Goal: Task Accomplishment & Management: Manage account settings

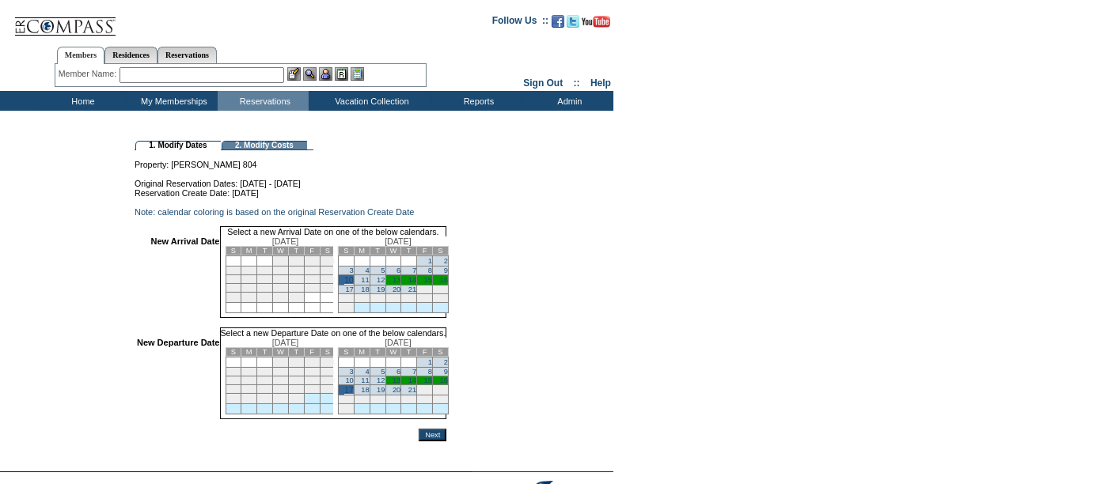
click at [446, 442] on input "Next" at bounding box center [433, 435] width 28 height 13
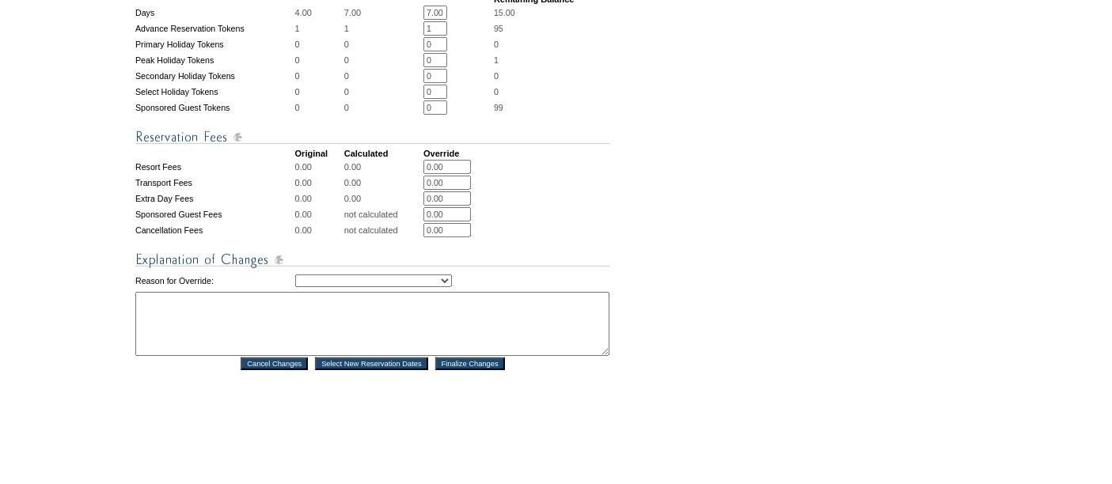
scroll to position [622, 0]
click at [417, 279] on select "Creating Continuous Stay Days Rebooked After Cancellation Editing Occupant Expe…" at bounding box center [373, 280] width 157 height 13
select select "1043"
click at [295, 274] on select "Creating Continuous Stay Days Rebooked After Cancellation Editing Occupant Expe…" at bounding box center [373, 280] width 157 height 13
click at [336, 336] on textarea at bounding box center [372, 323] width 474 height 64
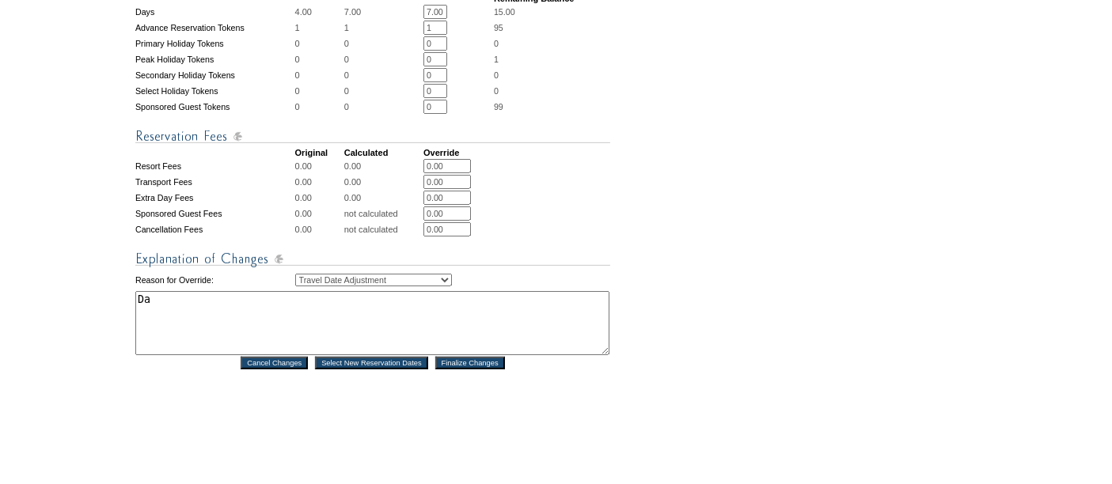
type textarea "D"
type textarea "Travel Date Adj. -KI"
click at [454, 370] on input "Finalize Changes" at bounding box center [470, 363] width 70 height 13
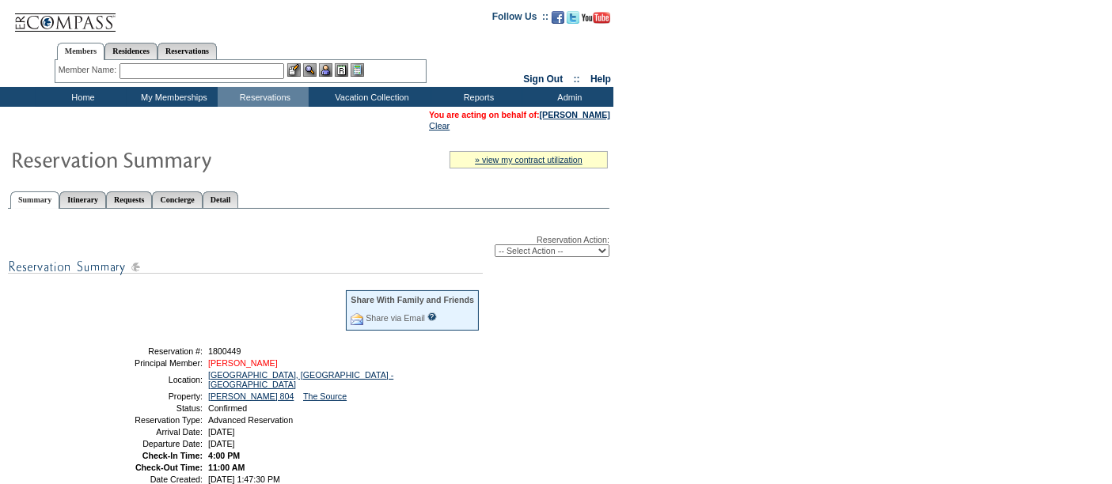
click at [251, 362] on link "[PERSON_NAME]" at bounding box center [243, 362] width 70 height 9
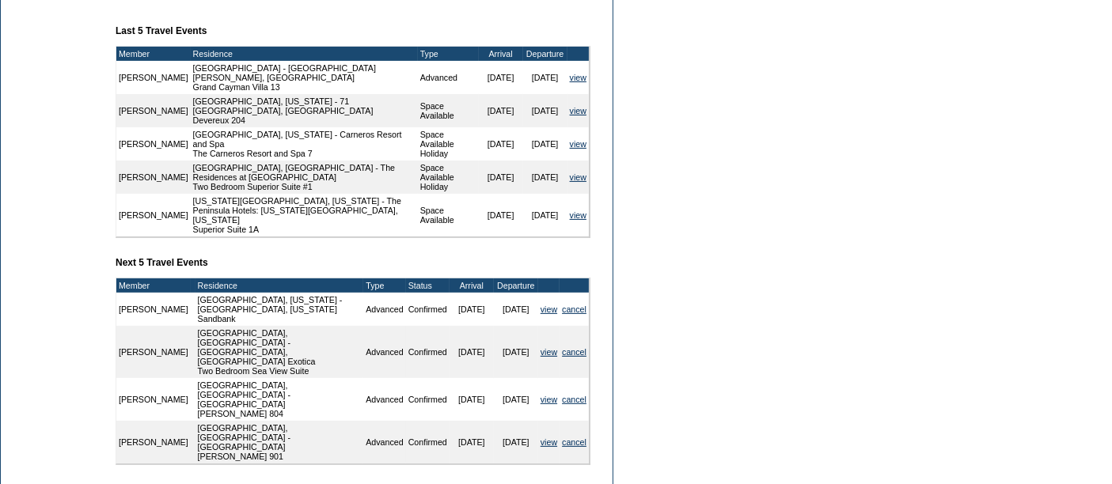
scroll to position [597, 0]
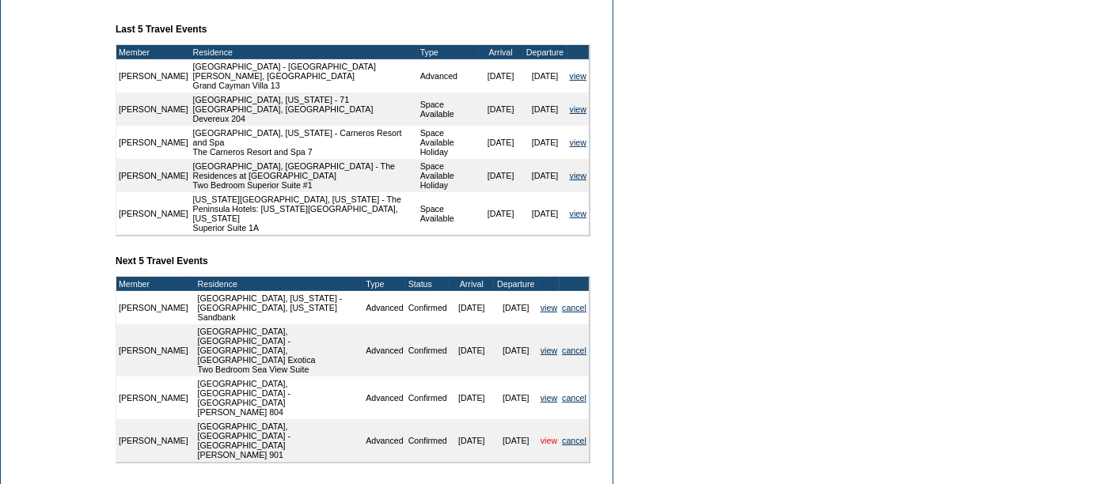
click at [542, 436] on link "view" at bounding box center [548, 440] width 17 height 9
